Goal: Information Seeking & Learning: Check status

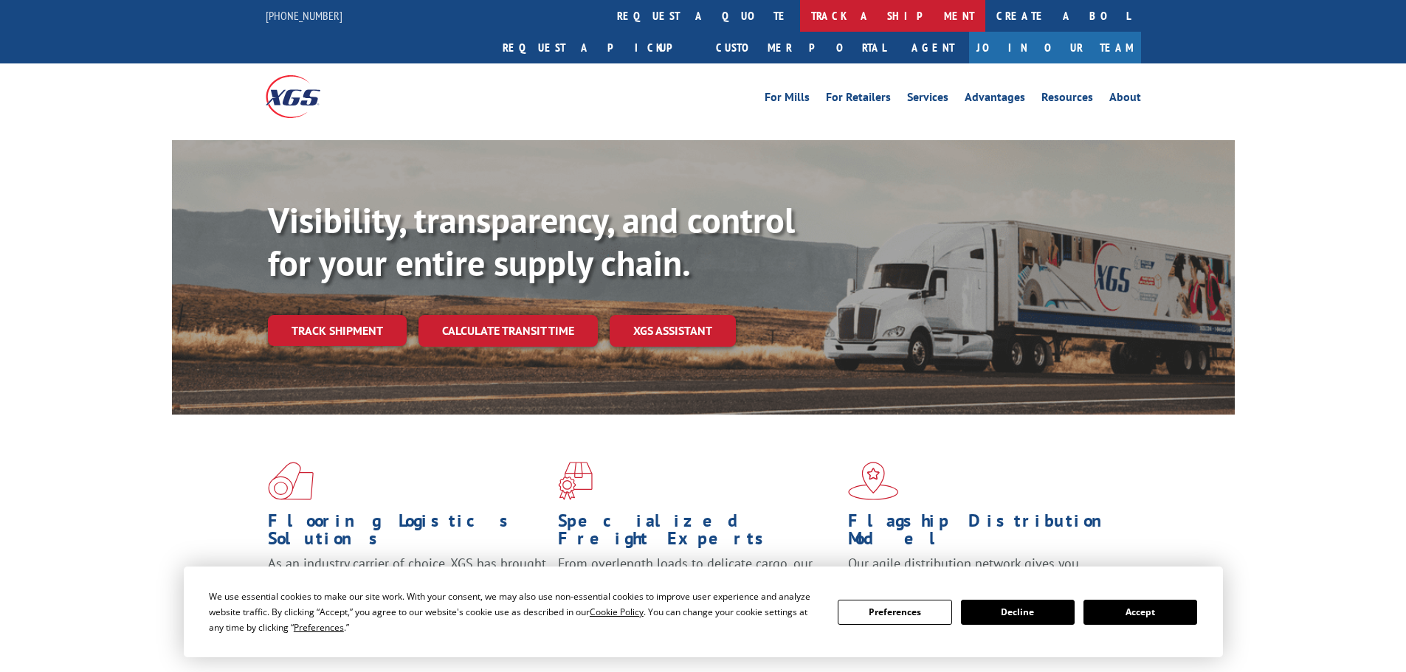
click at [800, 18] on link "track a shipment" at bounding box center [892, 16] width 185 height 32
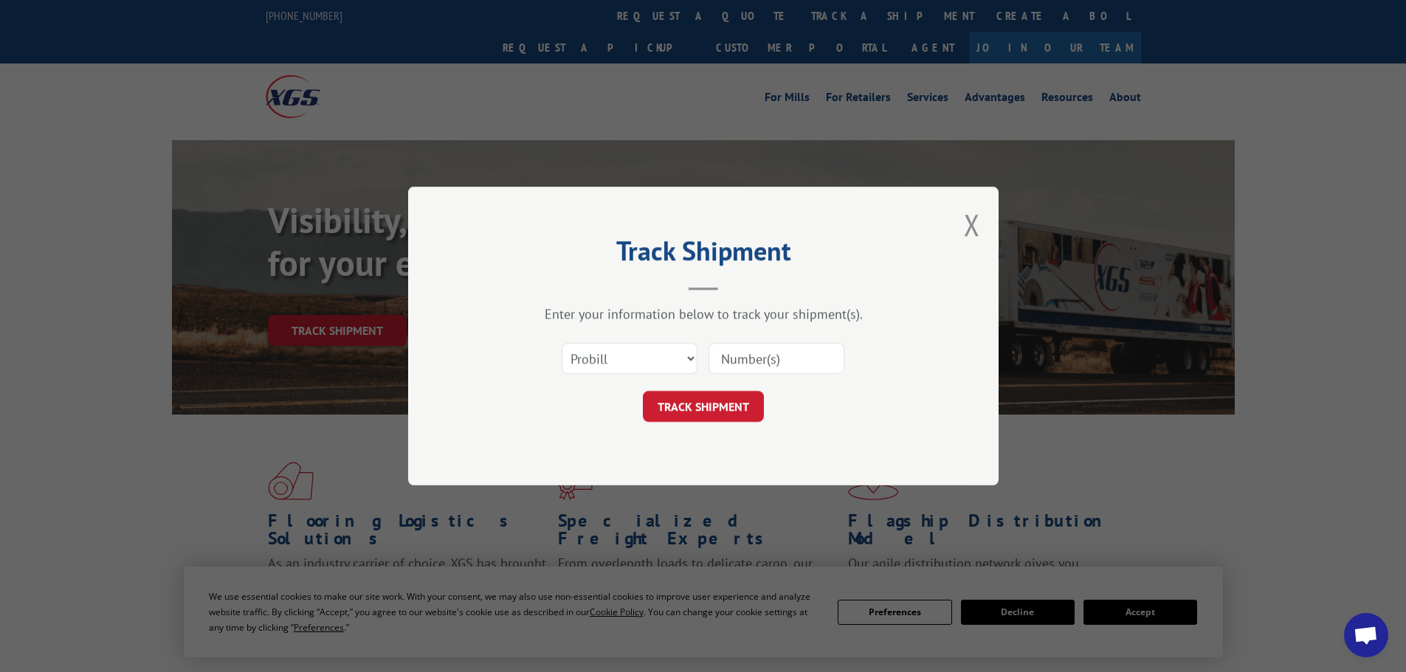
paste input "17634573"
type input "17634573"
click at [684, 406] on button "TRACK SHIPMENT" at bounding box center [703, 406] width 121 height 31
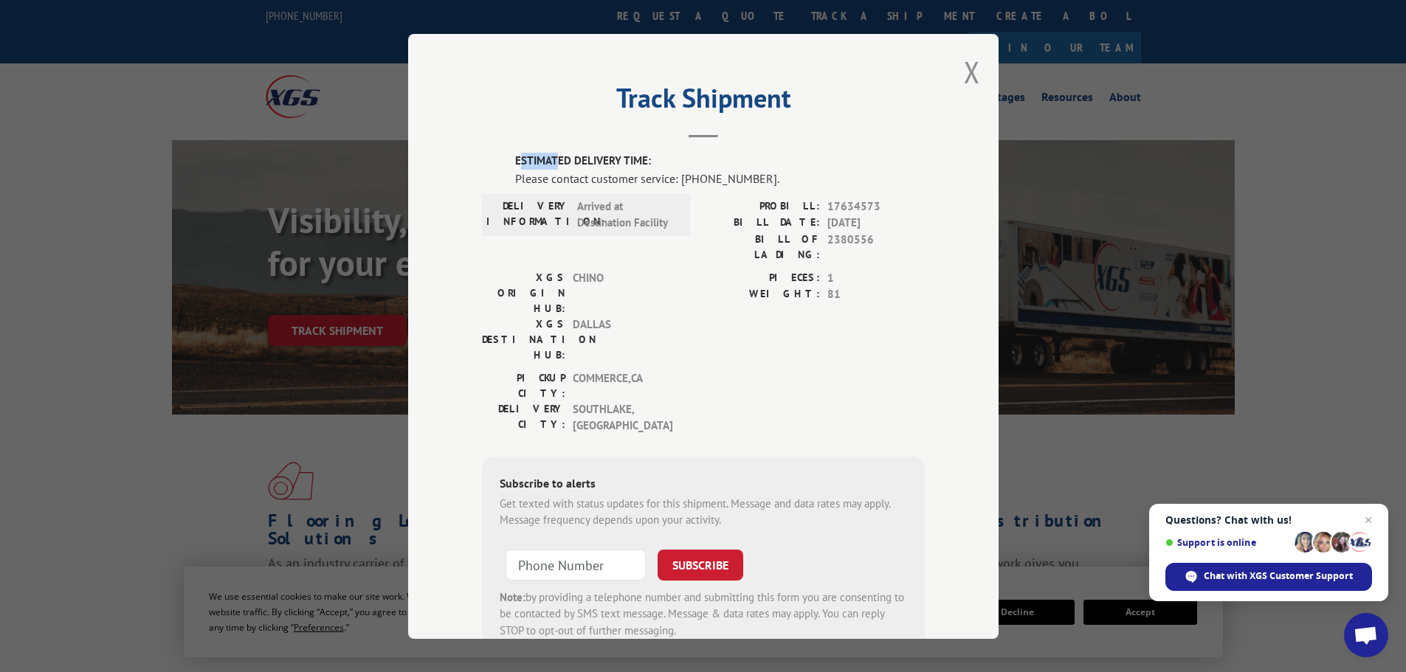
drag, startPoint x: 512, startPoint y: 158, endPoint x: 553, endPoint y: 159, distance: 41.3
click at [553, 159] on label "ESTIMATED DELIVERY TIME:" at bounding box center [720, 161] width 410 height 17
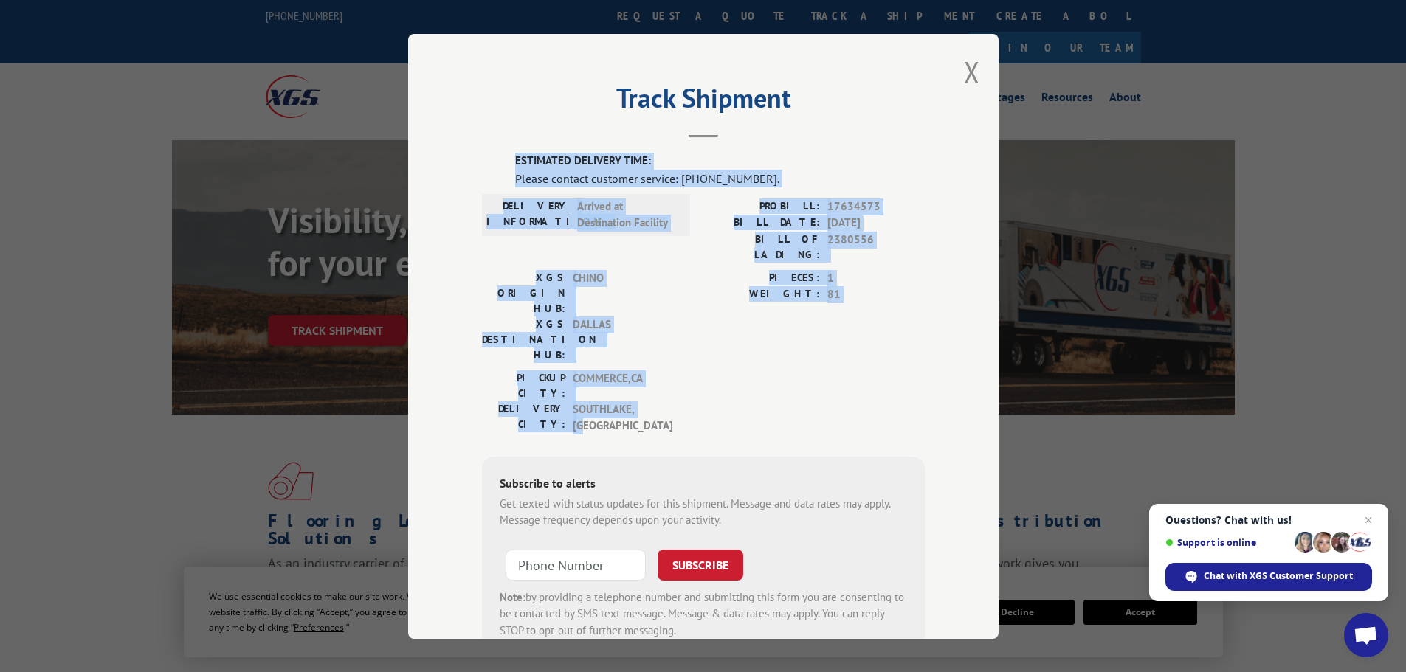
drag, startPoint x: 505, startPoint y: 161, endPoint x: 558, endPoint y: 286, distance: 135.6
click at [877, 338] on div "ESTIMATED DELIVERY TIME: Please contact customer service: [PHONE_NUMBER]. DELIV…" at bounding box center [703, 405] width 443 height 504
copy div "ESTIMATED DELIVERY TIME: Please contact customer service: [PHONE_NUMBER]. DELIV…"
